Goal: Find specific page/section: Find specific page/section

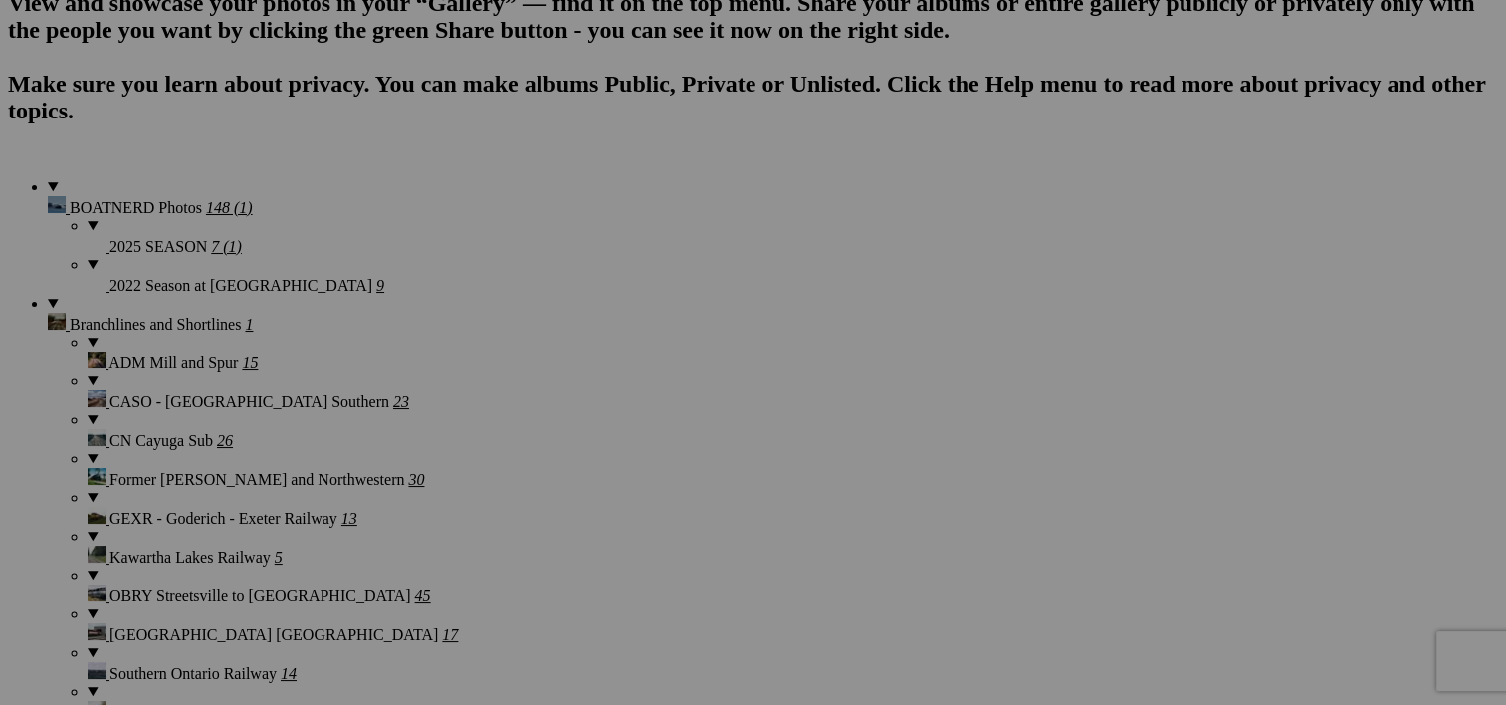
scroll to position [1479, 0]
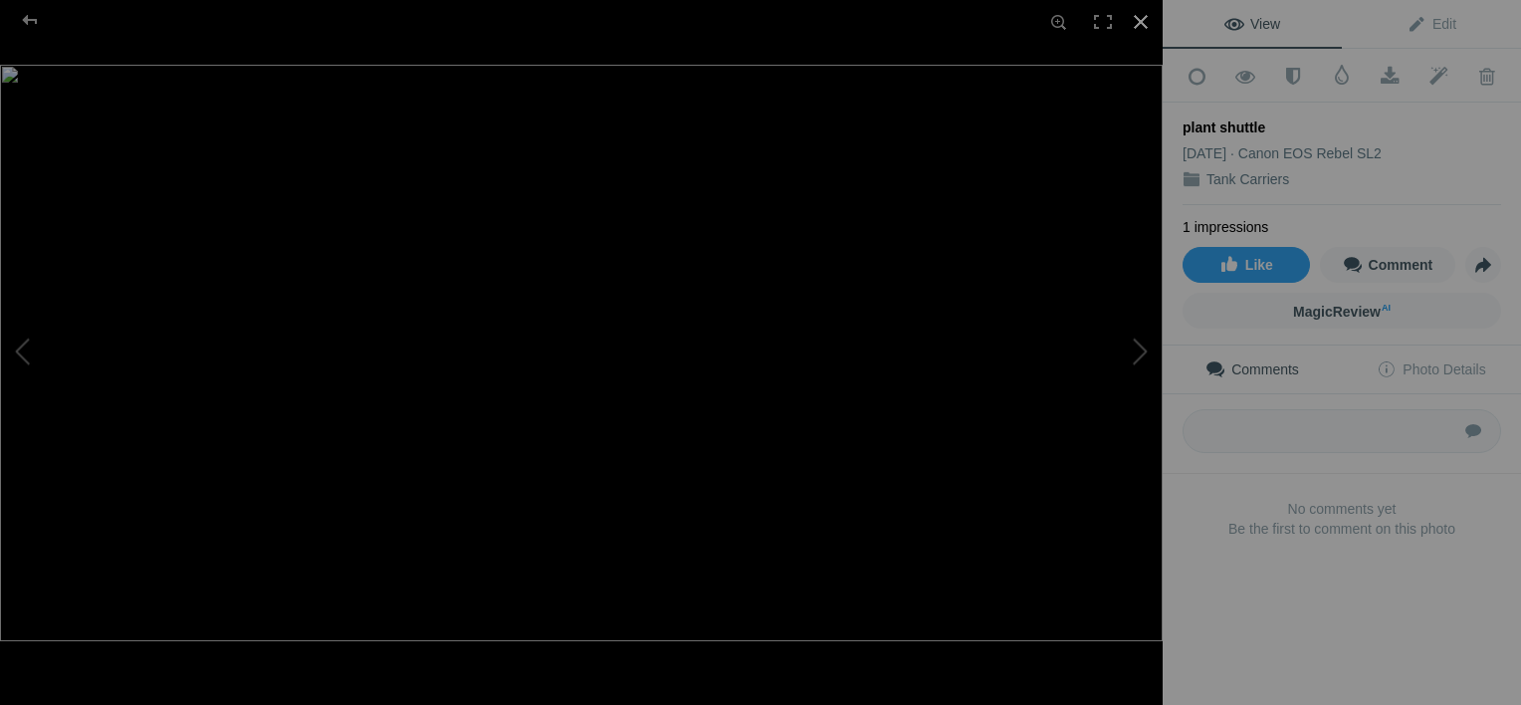
click at [1144, 26] on div at bounding box center [1141, 22] width 44 height 44
